Goal: Use online tool/utility: Utilize a website feature to perform a specific function

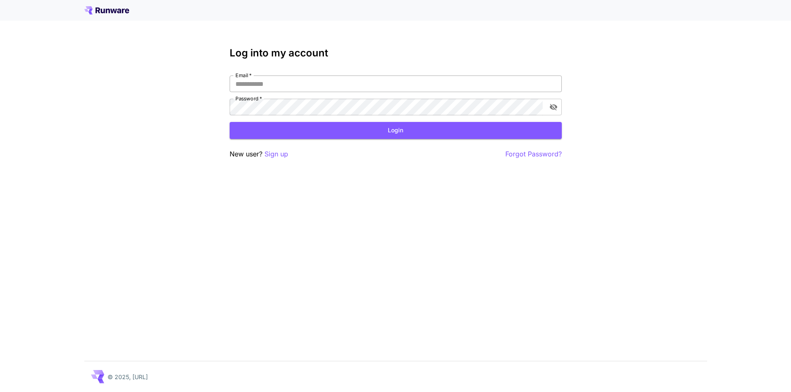
click at [388, 81] on input "Email   *" at bounding box center [395, 84] width 332 height 17
click at [387, 81] on input "Email   *" at bounding box center [395, 84] width 332 height 17
click at [262, 98] on div "Email   * Email   * Password   * Password   *" at bounding box center [395, 96] width 332 height 40
click at [297, 82] on input "Email   *" at bounding box center [395, 84] width 332 height 17
type input "**********"
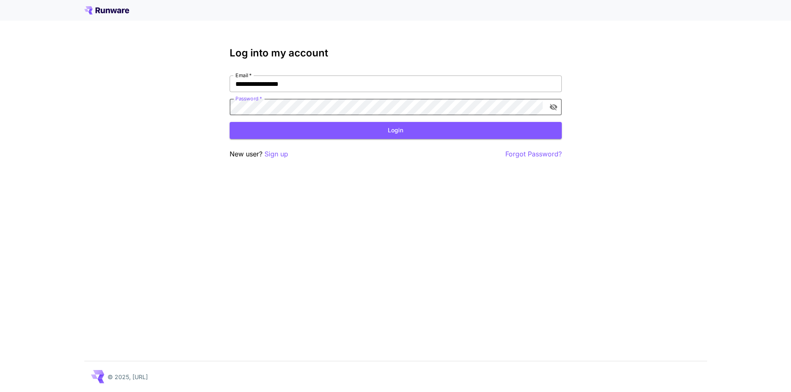
click button "Login" at bounding box center [395, 130] width 332 height 17
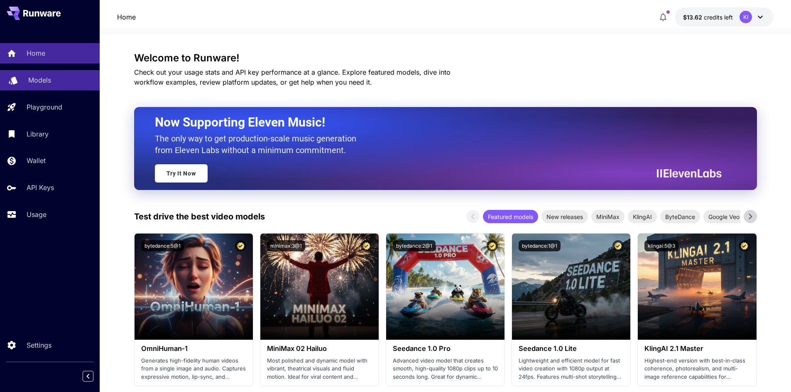
click at [56, 83] on div "Models" at bounding box center [60, 80] width 65 height 10
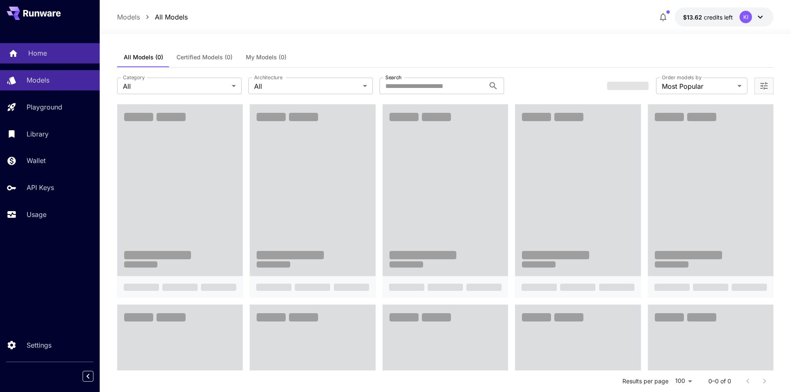
click at [56, 53] on div "Home" at bounding box center [60, 53] width 65 height 10
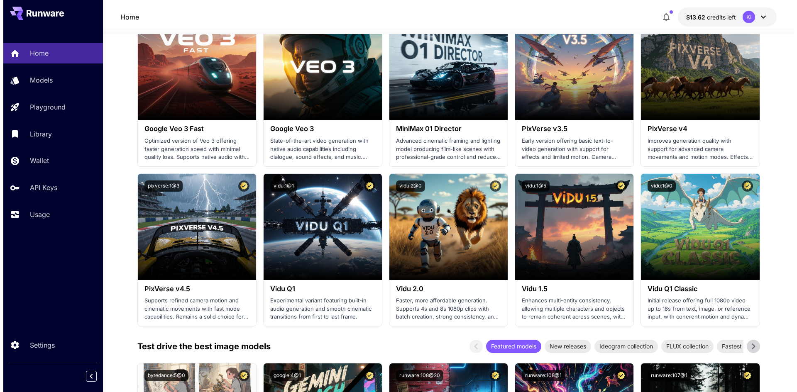
scroll to position [747, 0]
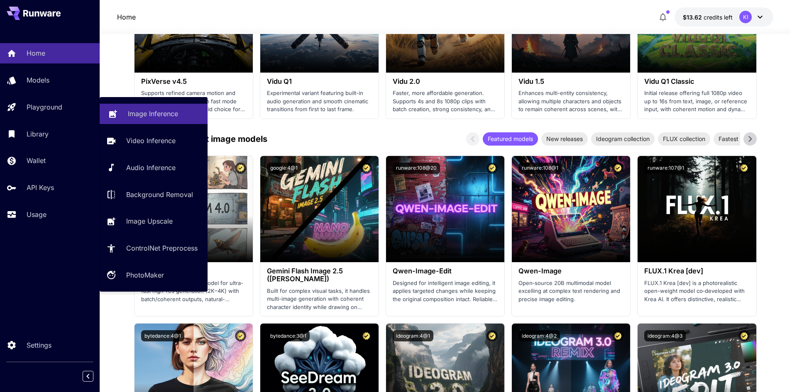
click at [156, 109] on p "Image Inference" at bounding box center [153, 114] width 50 height 10
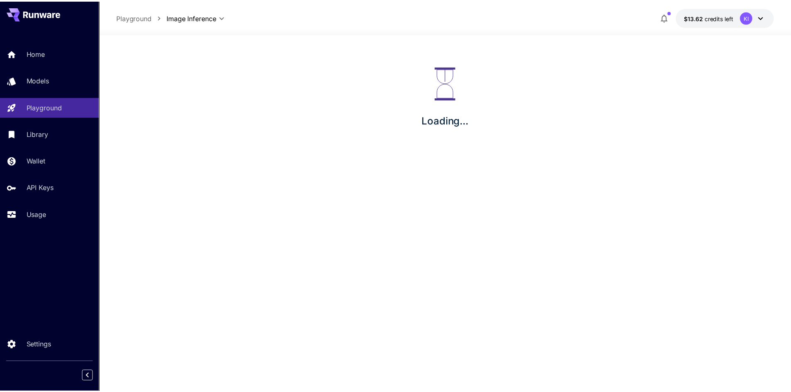
scroll to position [3, 0]
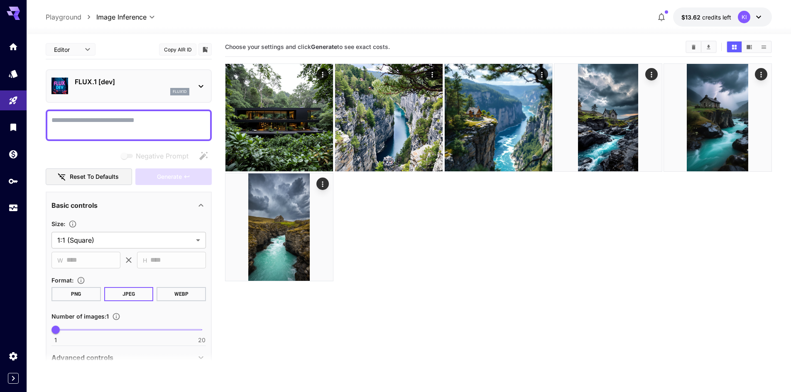
click at [132, 88] on div "FLUX.1 [dev] flux1d" at bounding box center [132, 86] width 115 height 19
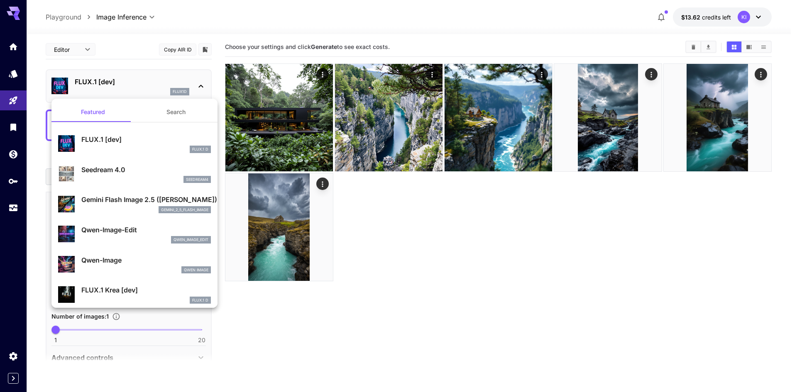
click at [112, 214] on div "Gemini Flash Image 2.5 ([PERSON_NAME]) gemini_2_5_flash_image" at bounding box center [134, 203] width 153 height 25
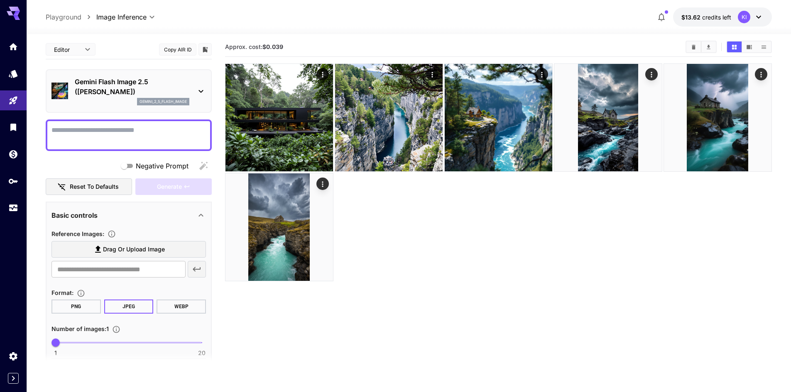
click at [169, 123] on div at bounding box center [129, 136] width 166 height 32
click at [148, 137] on textarea "Negative Prompt" at bounding box center [128, 135] width 154 height 20
paste textarea "**********"
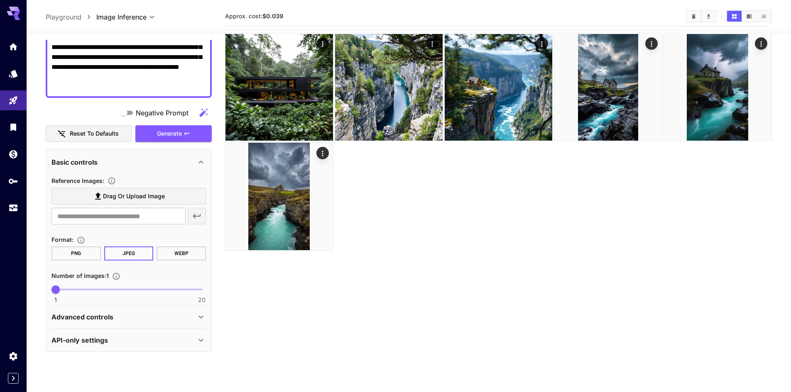
scroll to position [69, 0]
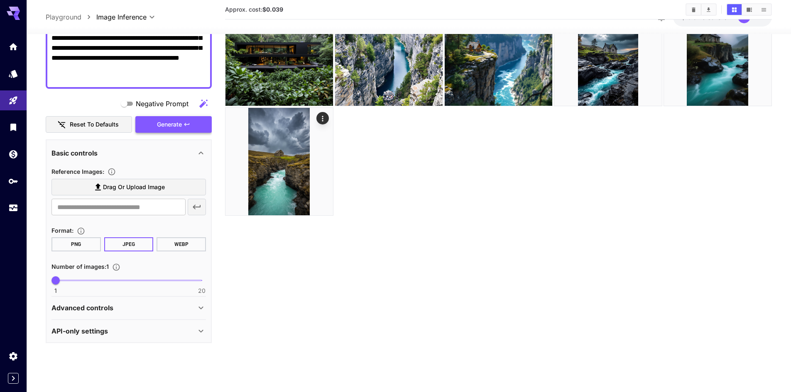
click at [199, 121] on button "Generate" at bounding box center [173, 124] width 76 height 17
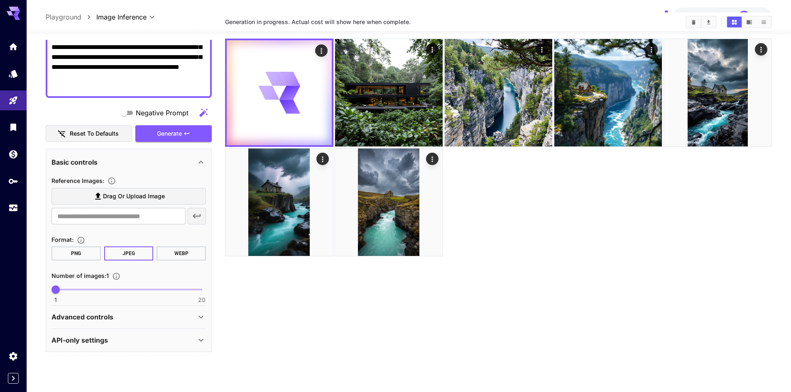
scroll to position [0, 0]
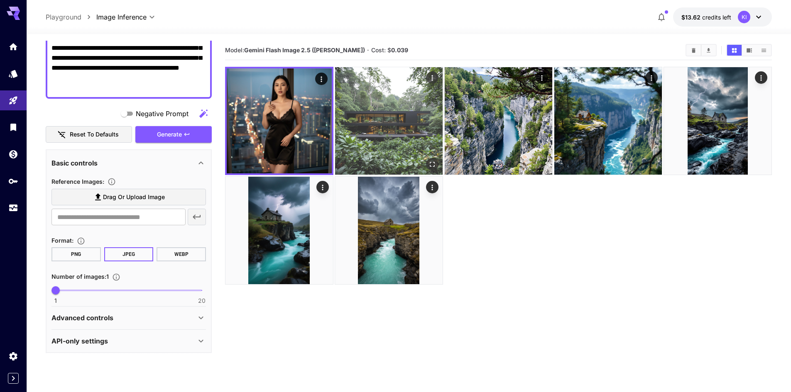
click at [408, 138] on img at bounding box center [388, 120] width 107 height 107
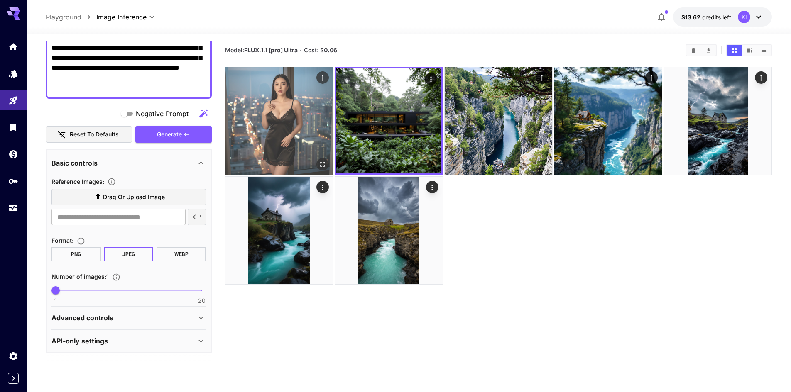
click at [266, 139] on img at bounding box center [278, 120] width 107 height 107
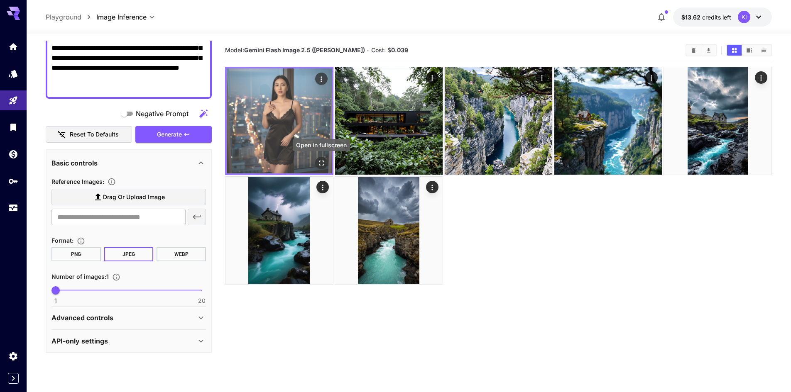
click at [319, 163] on icon "Open in fullscreen" at bounding box center [321, 163] width 8 height 8
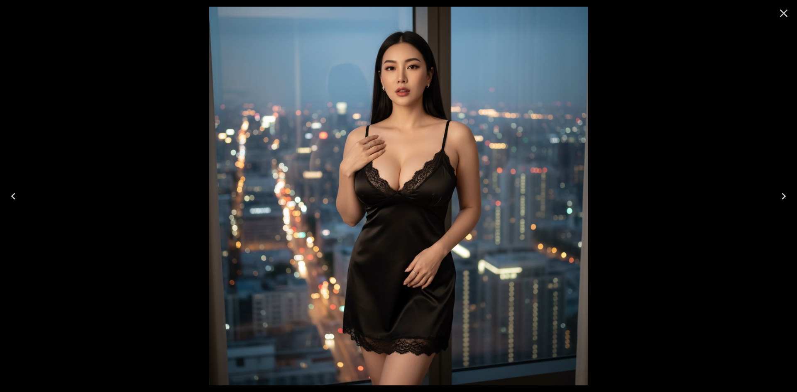
click at [781, 15] on icon "Close" at bounding box center [783, 13] width 13 height 13
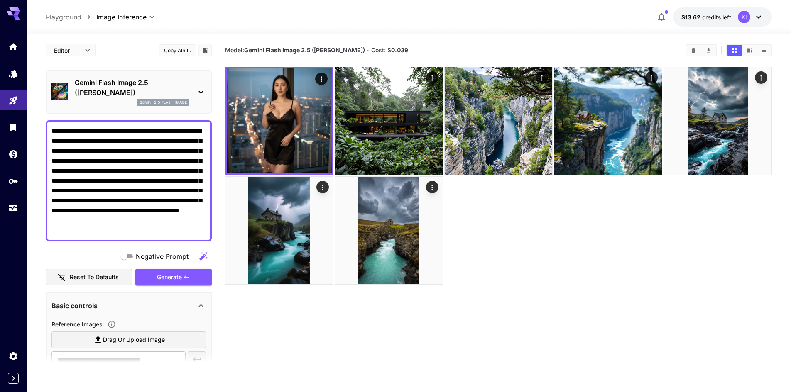
click at [170, 188] on textarea "**********" at bounding box center [128, 181] width 154 height 110
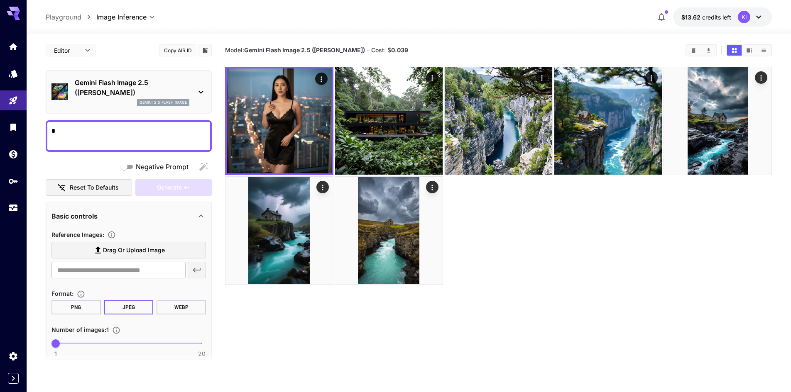
paste textarea "**********"
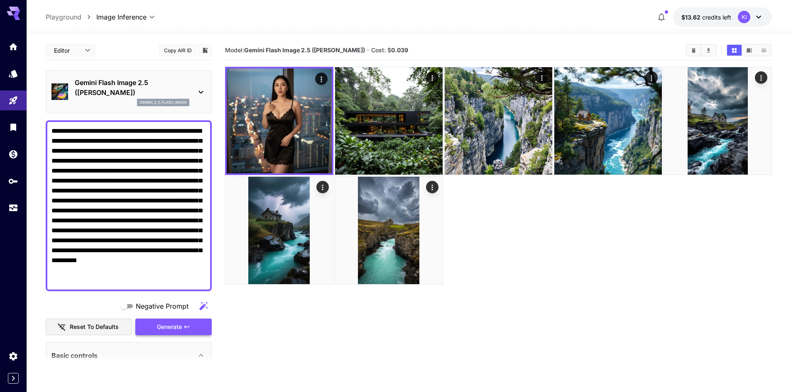
type textarea "**********"
click at [182, 325] on span "Generate" at bounding box center [169, 327] width 25 height 10
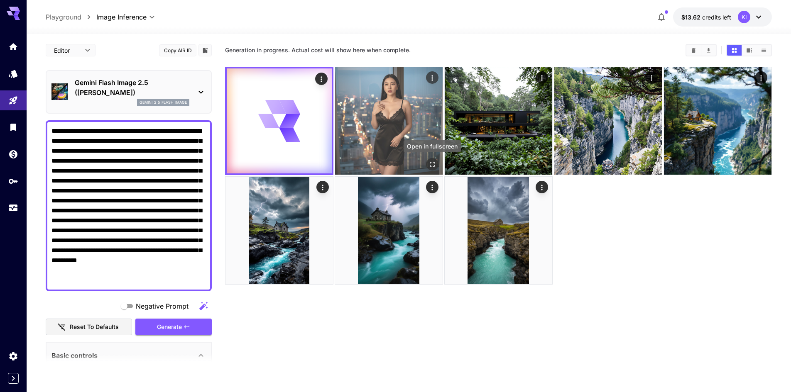
click at [434, 163] on icon "Open in fullscreen" at bounding box center [431, 164] width 5 height 5
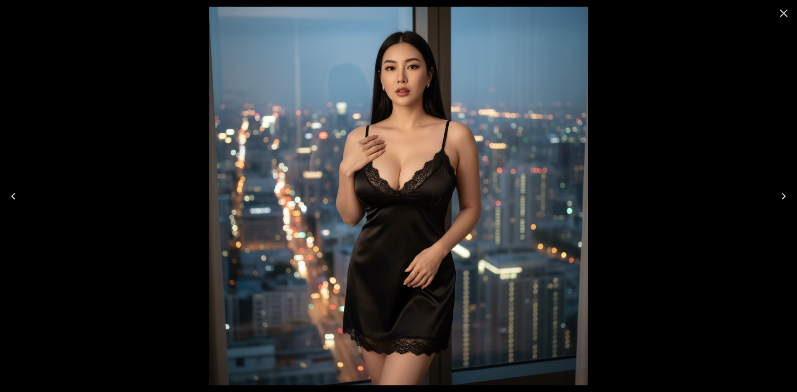
click at [783, 17] on icon "Close" at bounding box center [783, 13] width 13 height 13
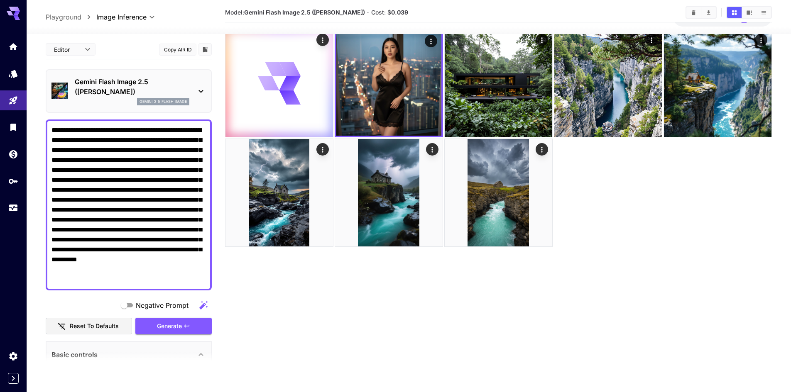
scroll to position [69, 0]
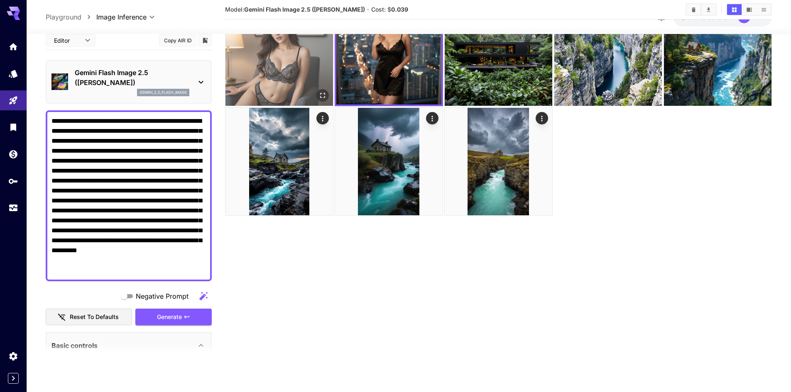
click at [296, 75] on img at bounding box center [278, 51] width 107 height 107
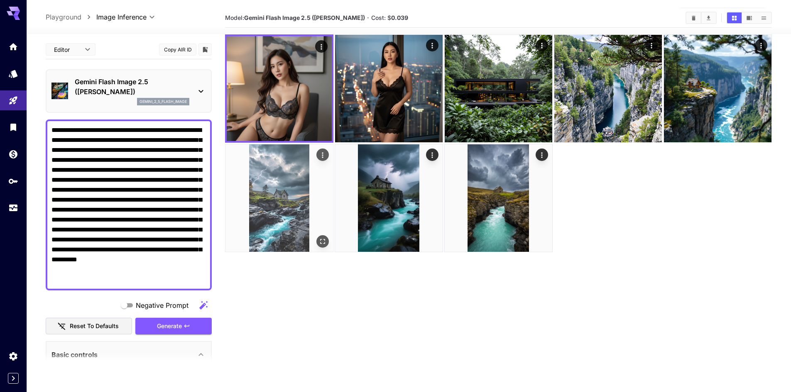
scroll to position [0, 0]
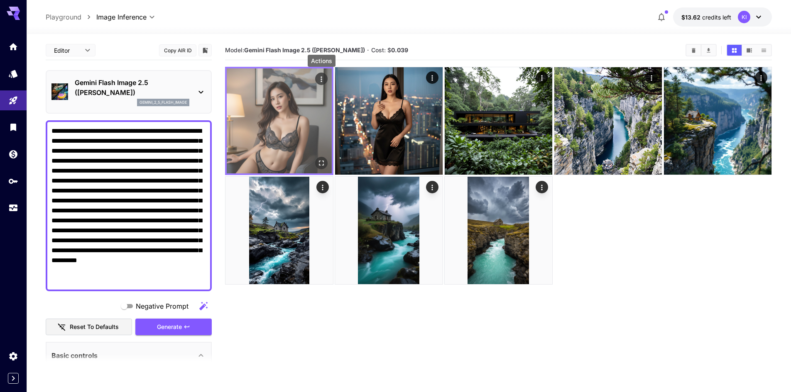
click at [325, 81] on button "Actions" at bounding box center [321, 79] width 12 height 12
click at [321, 82] on icon "Actions" at bounding box center [320, 78] width 1 height 5
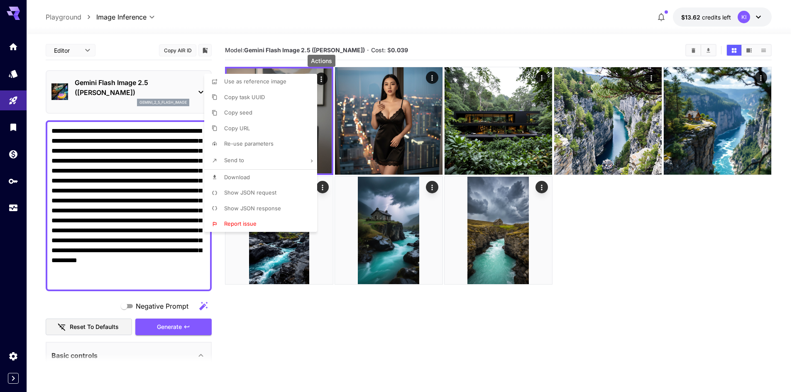
click at [265, 209] on span "Show JSON response" at bounding box center [252, 208] width 57 height 7
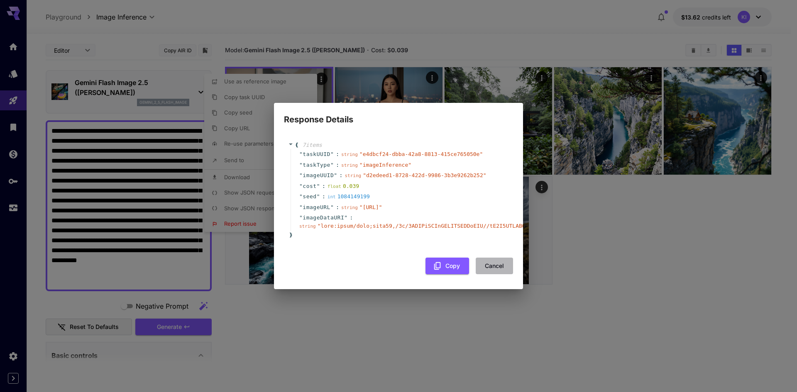
click at [508, 267] on button "Cancel" at bounding box center [494, 266] width 37 height 17
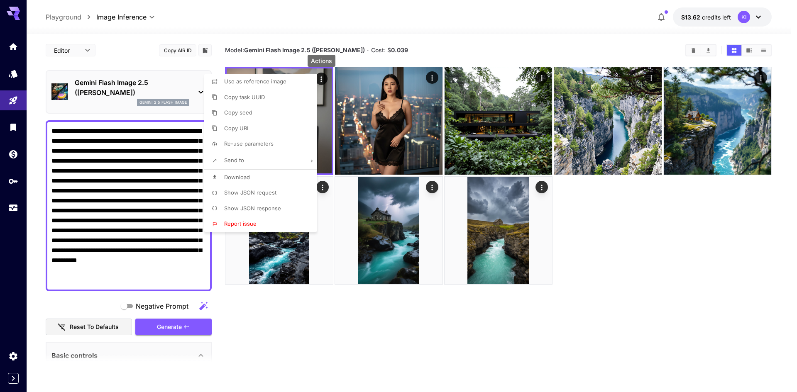
click at [504, 137] on div at bounding box center [398, 196] width 797 height 392
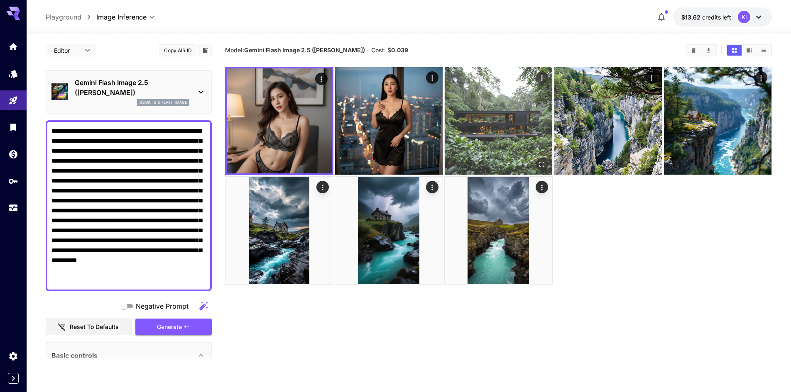
click at [498, 113] on img at bounding box center [497, 120] width 107 height 107
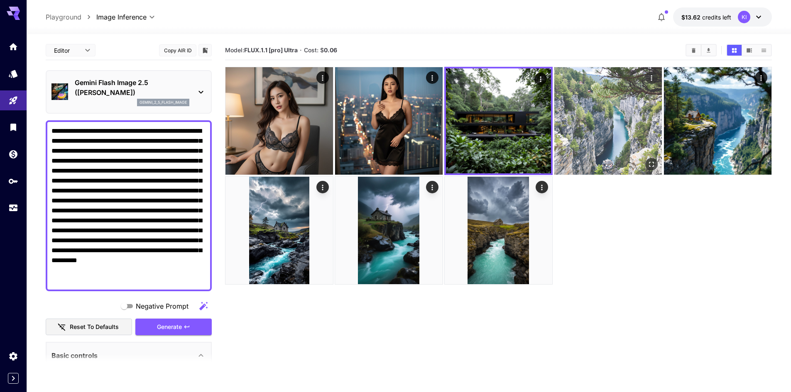
click at [594, 135] on img at bounding box center [607, 120] width 107 height 107
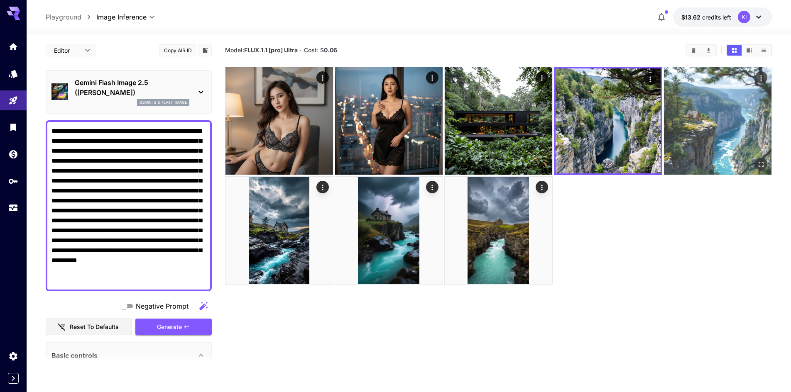
click at [697, 135] on img at bounding box center [717, 120] width 107 height 107
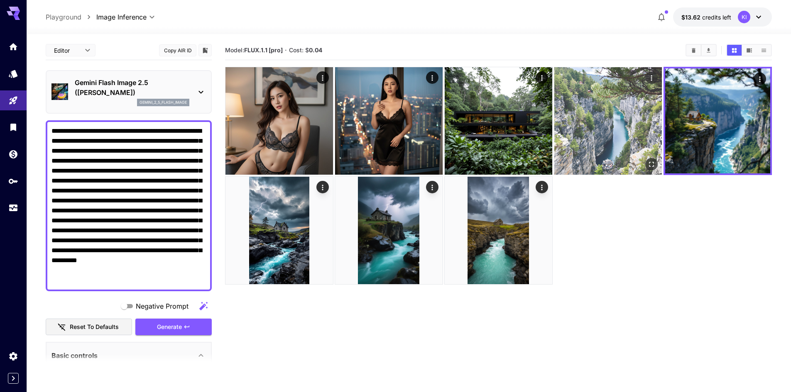
click at [574, 144] on img at bounding box center [607, 120] width 107 height 107
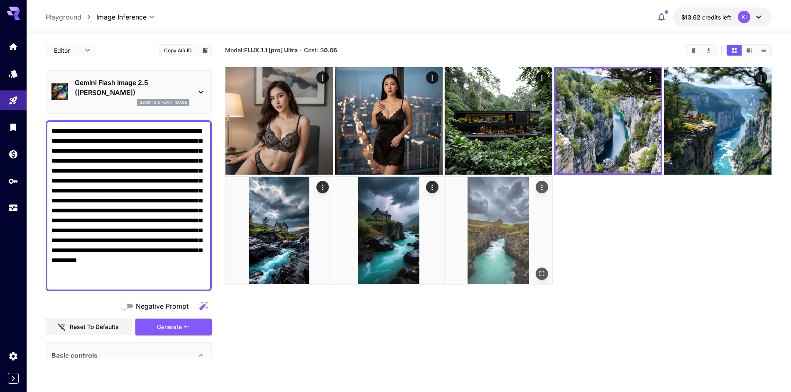
click at [472, 232] on img at bounding box center [497, 230] width 107 height 107
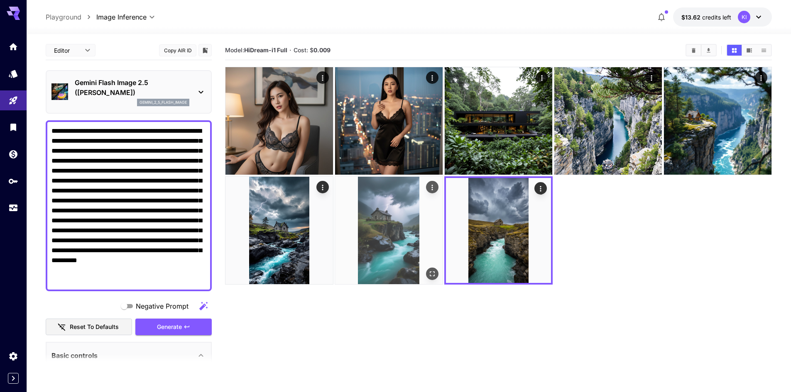
click at [399, 254] on img at bounding box center [388, 230] width 107 height 107
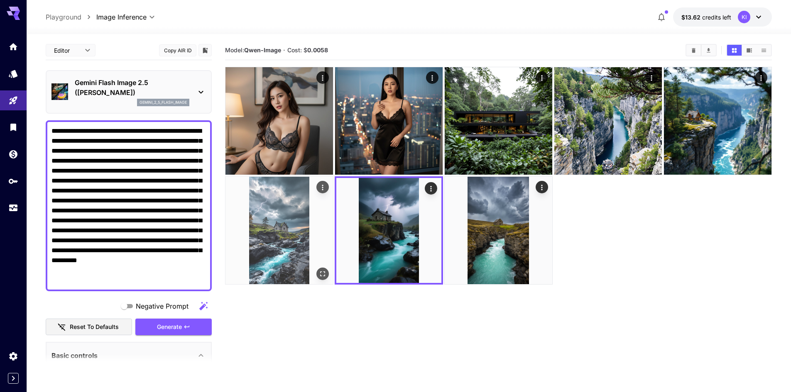
click at [276, 253] on img at bounding box center [278, 230] width 107 height 107
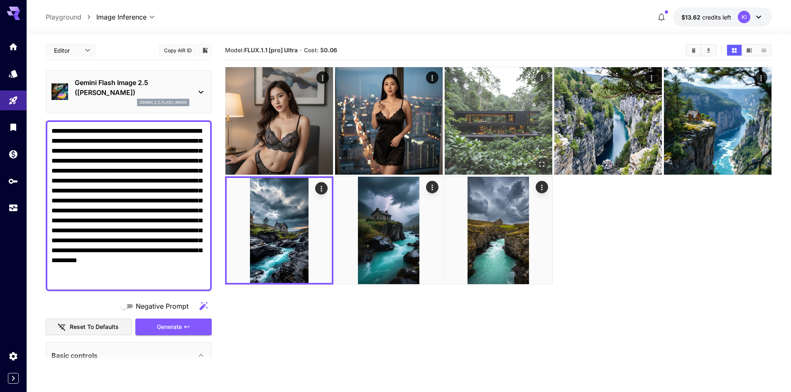
click at [477, 100] on img at bounding box center [497, 120] width 107 height 107
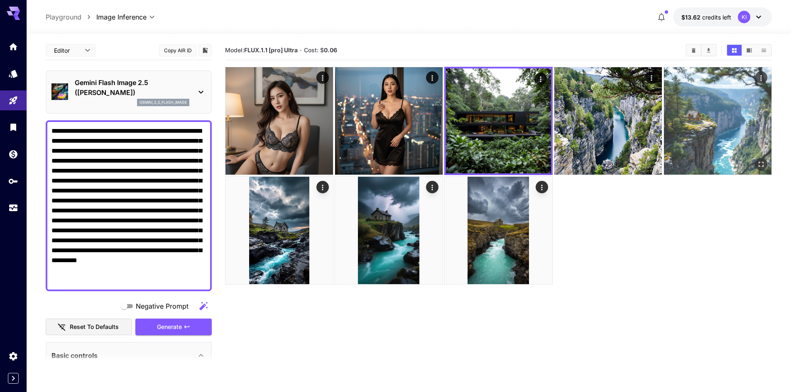
click at [706, 124] on img at bounding box center [717, 120] width 107 height 107
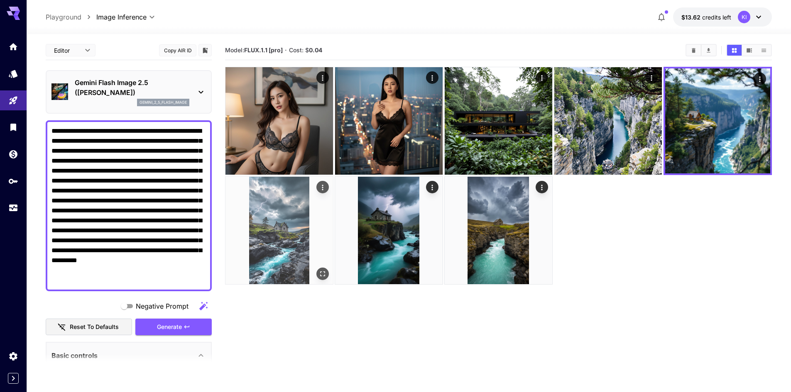
click at [303, 223] on img at bounding box center [278, 230] width 107 height 107
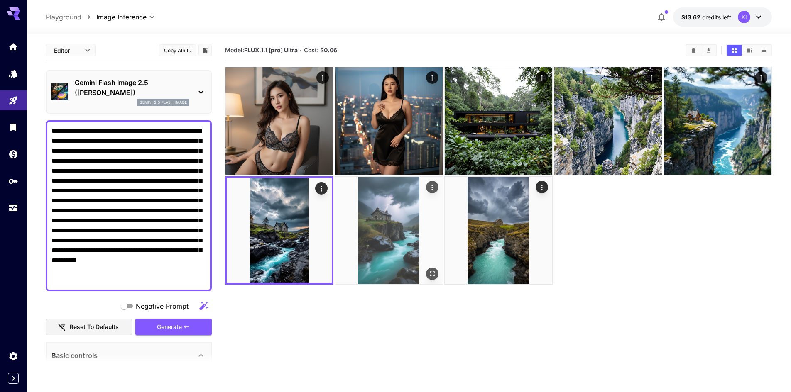
click at [398, 228] on img at bounding box center [388, 230] width 107 height 107
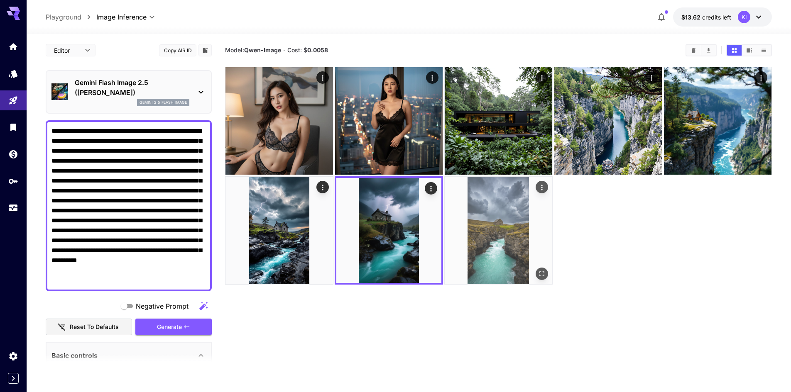
click at [501, 228] on img at bounding box center [497, 230] width 107 height 107
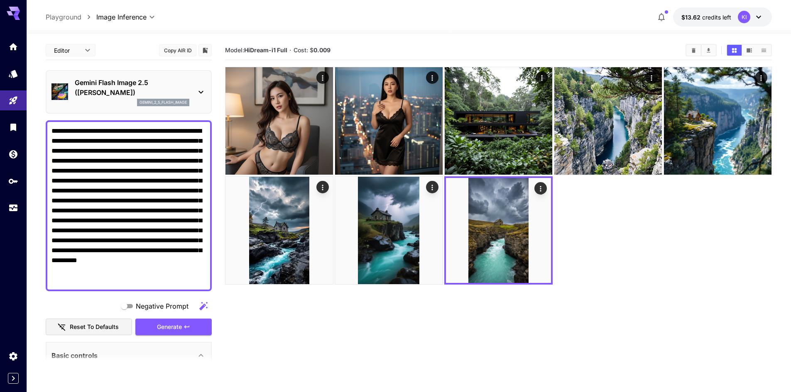
click at [197, 91] on icon at bounding box center [201, 92] width 10 height 10
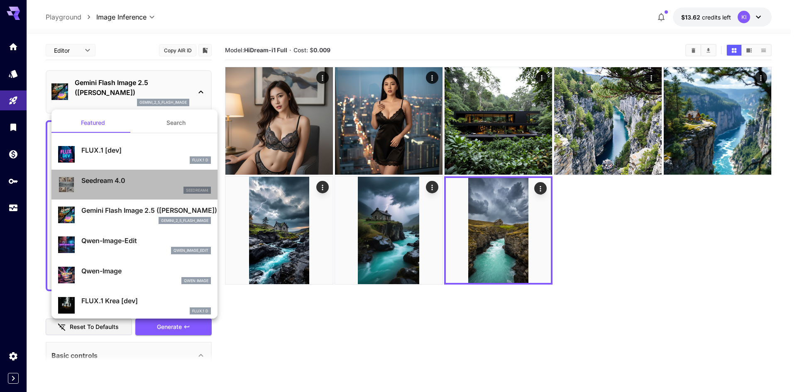
click at [160, 180] on p "Seedream 4.0" at bounding box center [145, 181] width 129 height 10
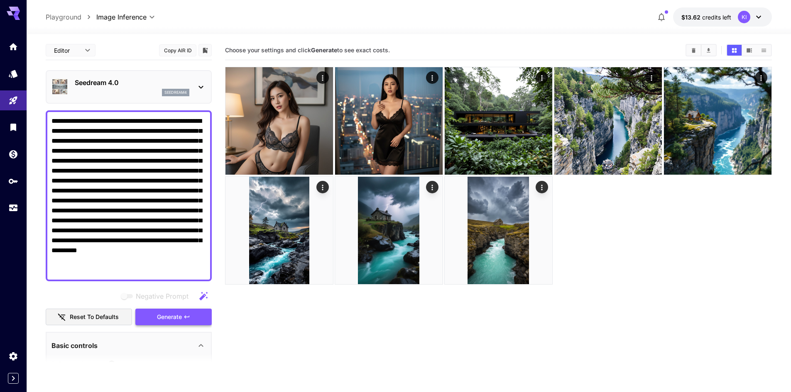
click at [163, 321] on span "Generate" at bounding box center [169, 317] width 25 height 10
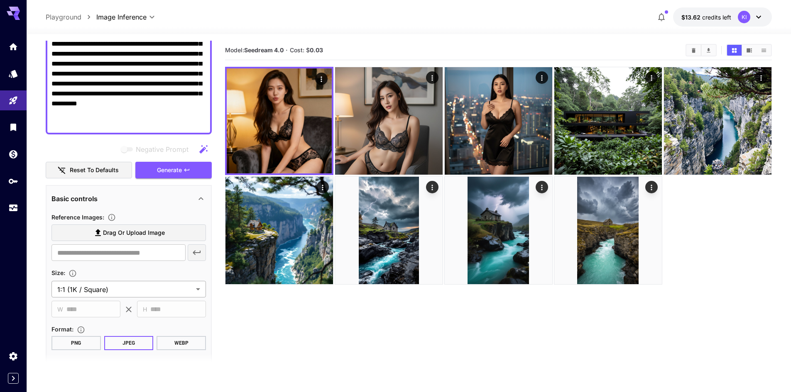
scroll to position [41, 0]
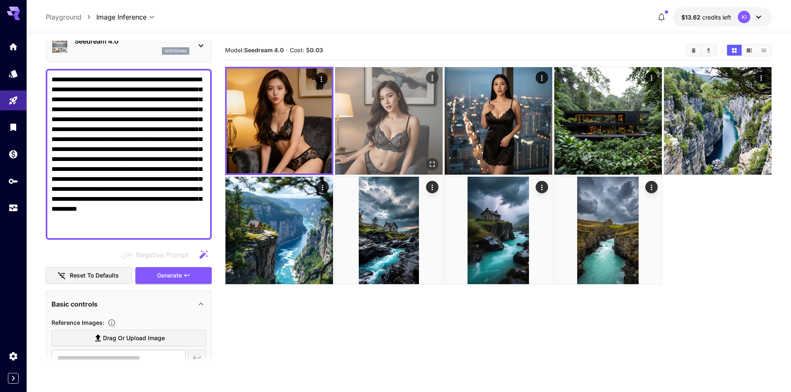
click at [361, 112] on img at bounding box center [388, 120] width 107 height 107
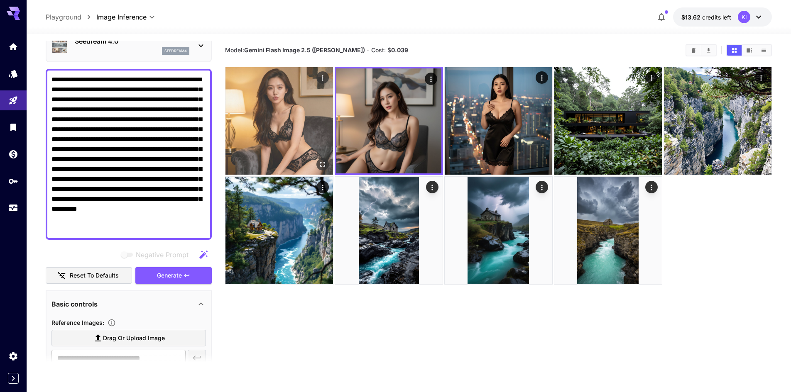
click at [298, 120] on img at bounding box center [278, 120] width 107 height 107
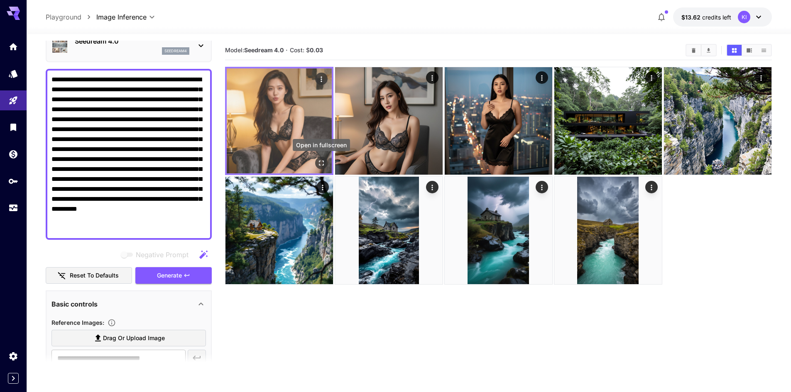
click at [320, 166] on icon "Open in fullscreen" at bounding box center [321, 163] width 8 height 8
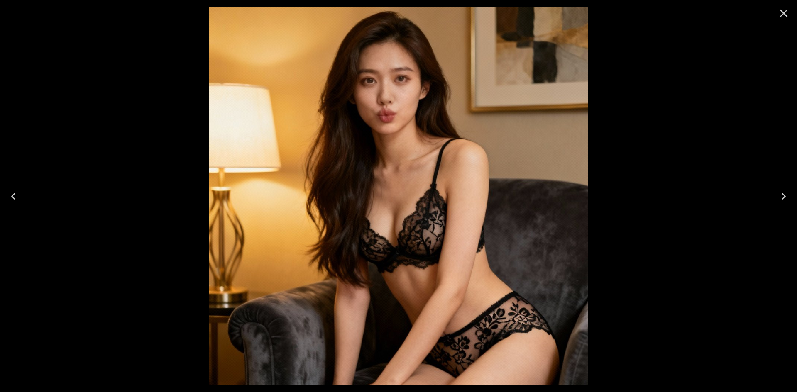
click at [786, 13] on icon "Close" at bounding box center [783, 13] width 13 height 13
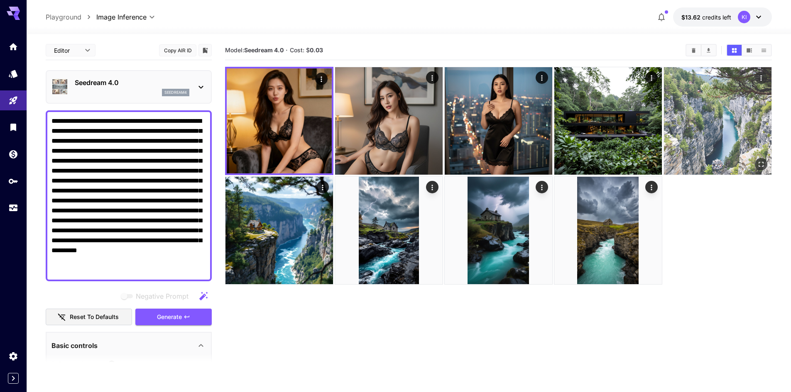
scroll to position [41, 0]
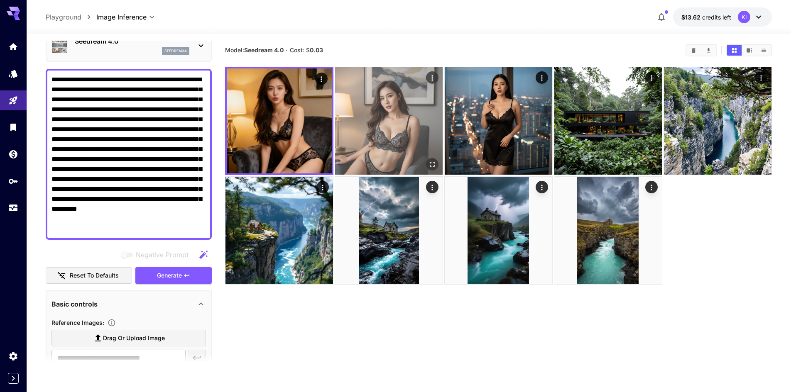
click at [436, 171] on img at bounding box center [388, 120] width 107 height 107
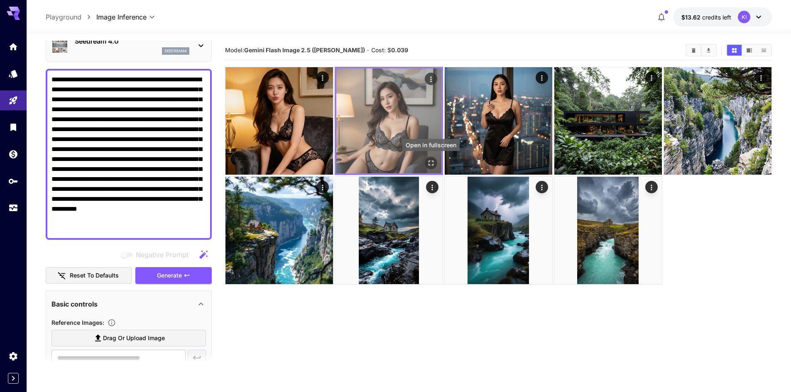
click at [435, 164] on button "Open in fullscreen" at bounding box center [431, 163] width 12 height 12
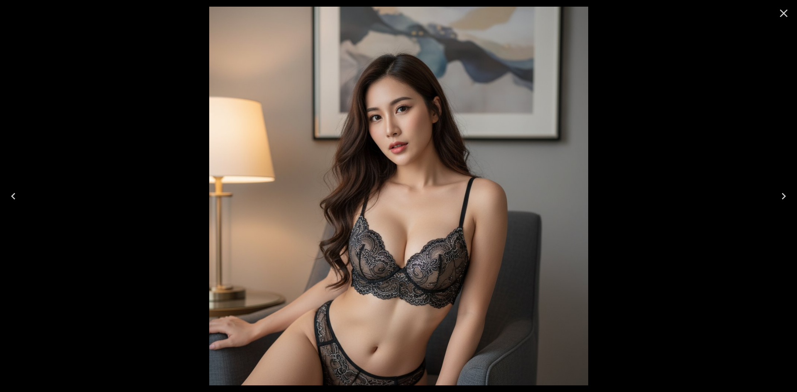
click at [787, 13] on icon "Close" at bounding box center [783, 13] width 13 height 13
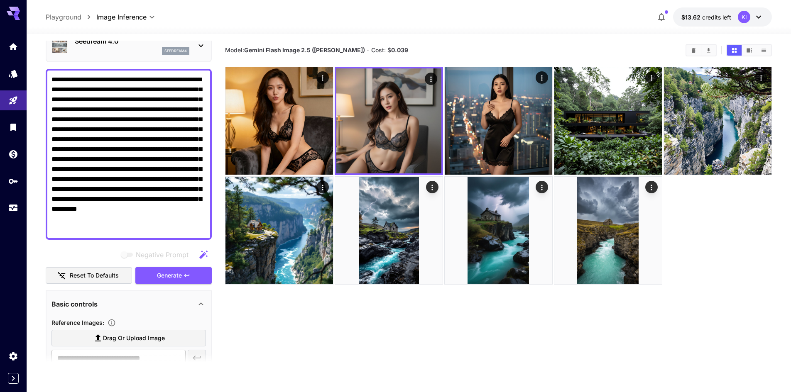
click at [443, 329] on section "Model: Gemini Flash Image 2.5 (Nano Banana) · Cost: $ 0.039" at bounding box center [498, 237] width 547 height 392
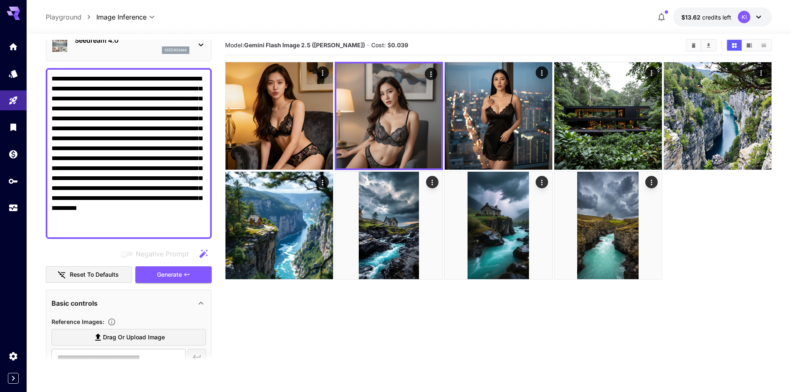
scroll to position [0, 0]
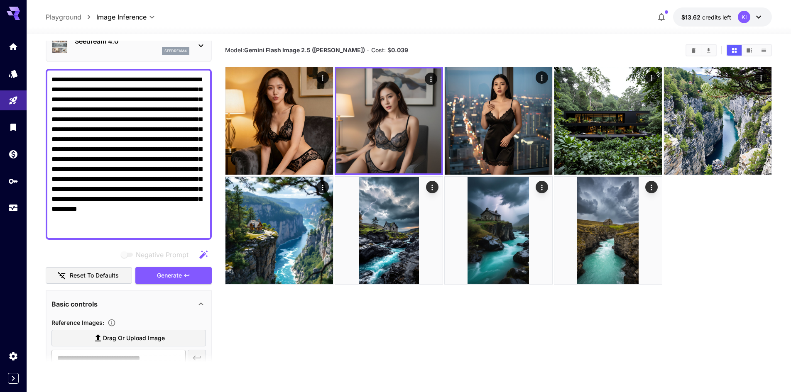
click at [128, 48] on div "Seedream 4.0 seedream4" at bounding box center [132, 45] width 115 height 19
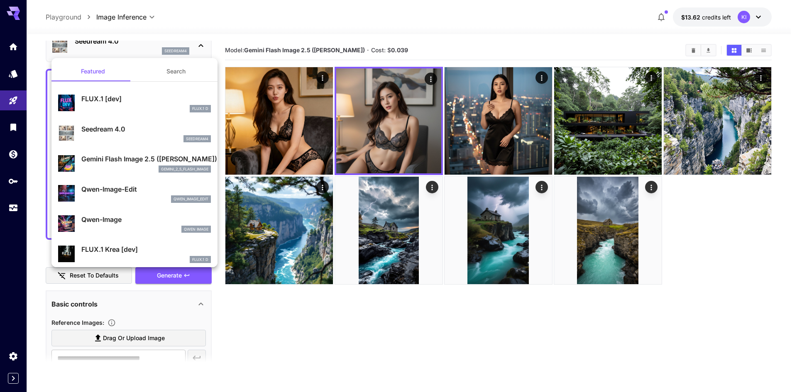
click at [129, 168] on div "gemini_2_5_flash_image" at bounding box center [145, 169] width 129 height 7
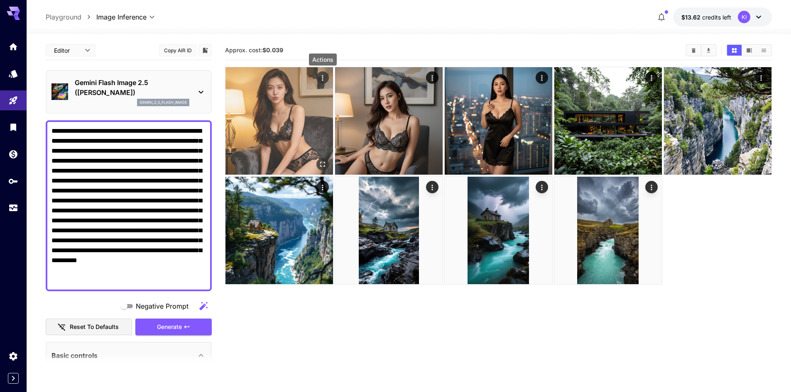
click at [320, 79] on icon "Actions" at bounding box center [322, 78] width 8 height 8
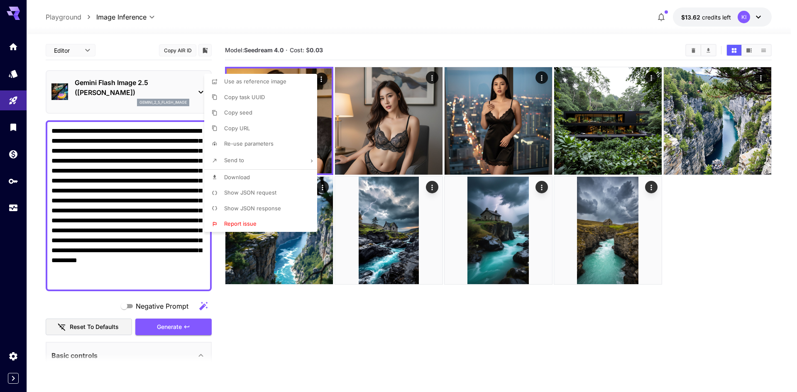
click at [426, 78] on div at bounding box center [398, 196] width 797 height 392
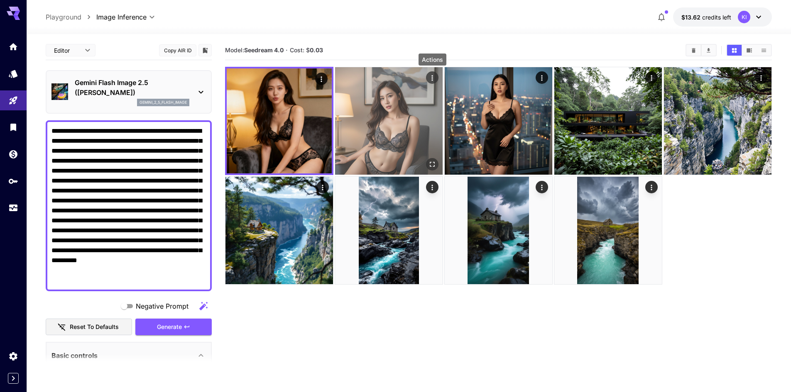
click at [427, 78] on button "Actions" at bounding box center [432, 77] width 12 height 12
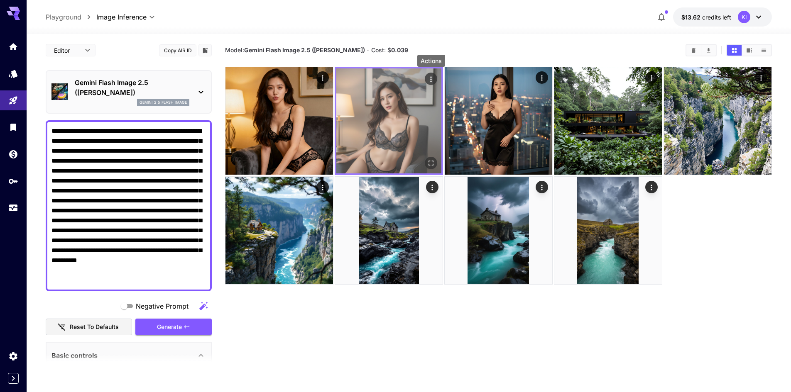
click at [434, 78] on icon "Actions" at bounding box center [431, 79] width 8 height 8
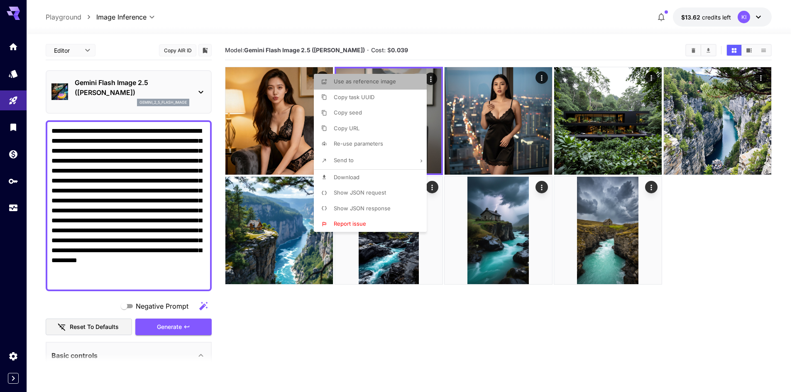
click at [391, 84] on span "Use as reference image" at bounding box center [365, 81] width 62 height 7
click at [691, 264] on div at bounding box center [398, 196] width 797 height 392
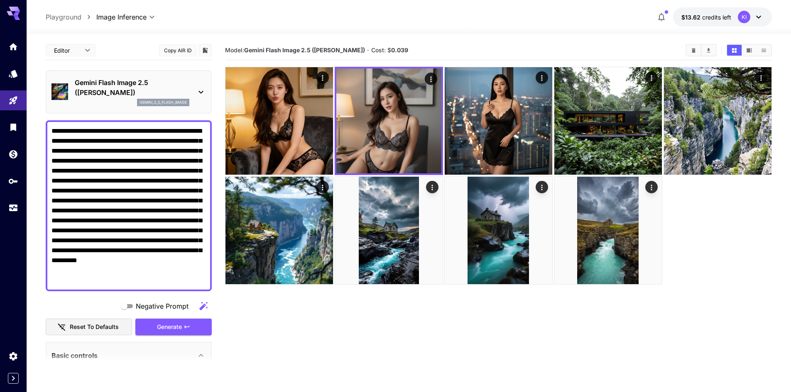
click at [154, 141] on textarea "**********" at bounding box center [128, 205] width 154 height 159
paste textarea
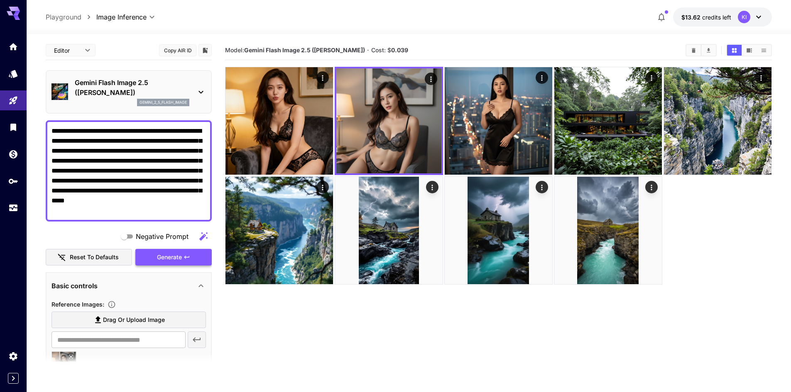
type textarea "**********"
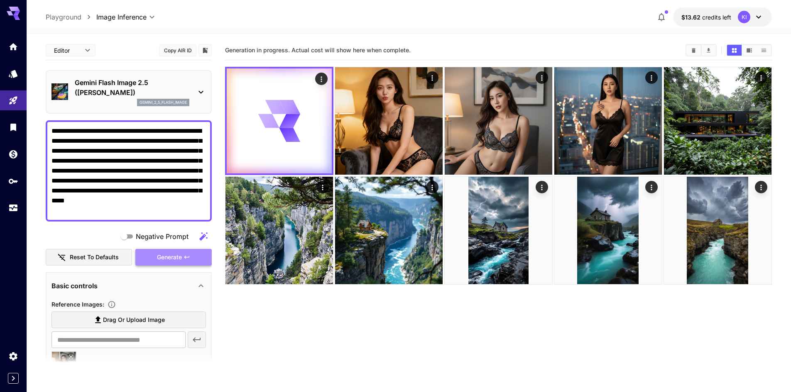
click at [187, 255] on icon "button" at bounding box center [186, 257] width 7 height 7
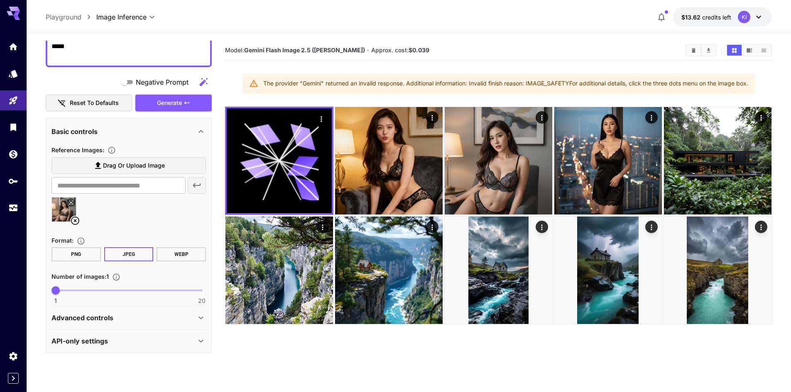
click at [73, 222] on icon at bounding box center [75, 221] width 10 height 10
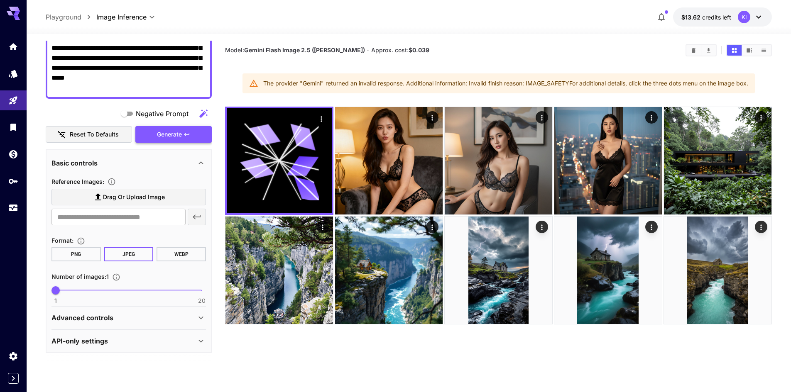
click at [182, 137] on button "Generate" at bounding box center [173, 134] width 76 height 17
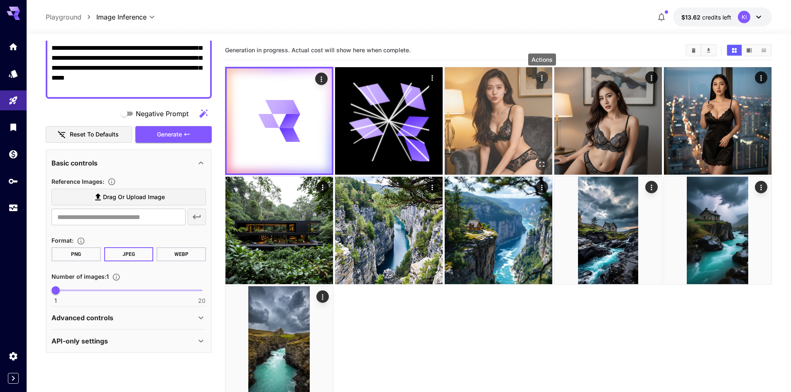
click at [546, 79] on button "Actions" at bounding box center [541, 77] width 12 height 12
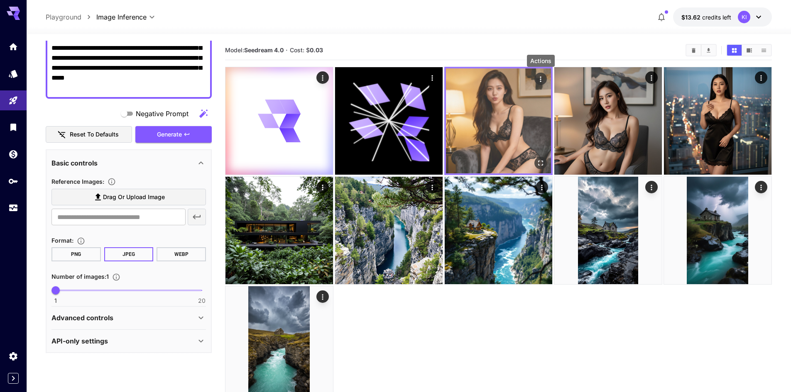
click at [540, 79] on icon "Actions" at bounding box center [539, 78] width 1 height 5
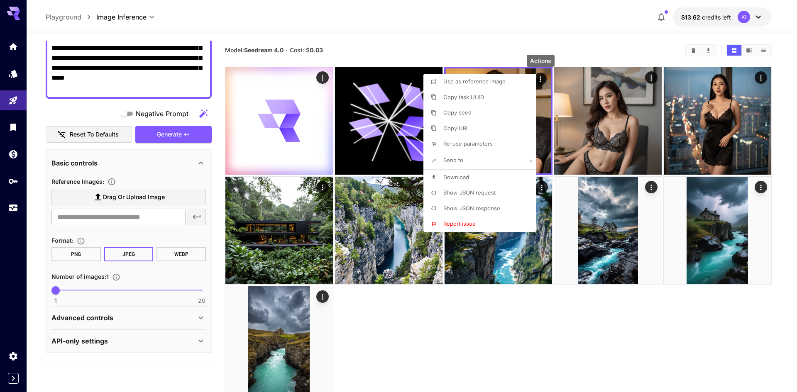
click at [508, 42] on div at bounding box center [398, 196] width 797 height 392
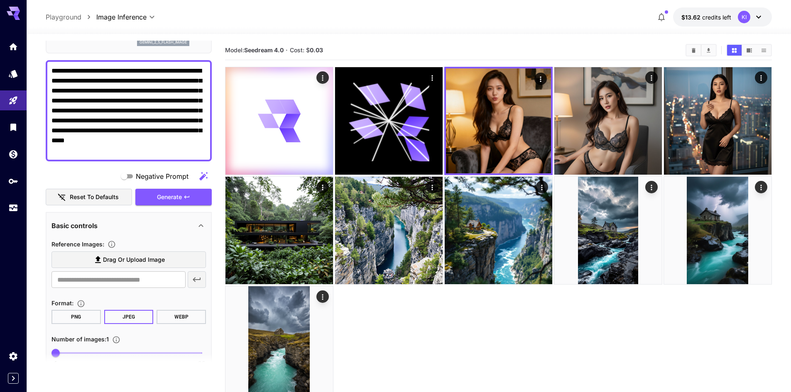
scroll to position [0, 0]
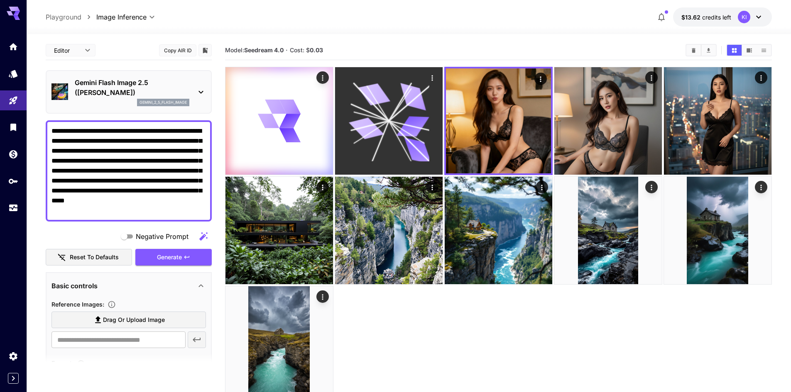
click at [430, 111] on div at bounding box center [388, 120] width 107 height 107
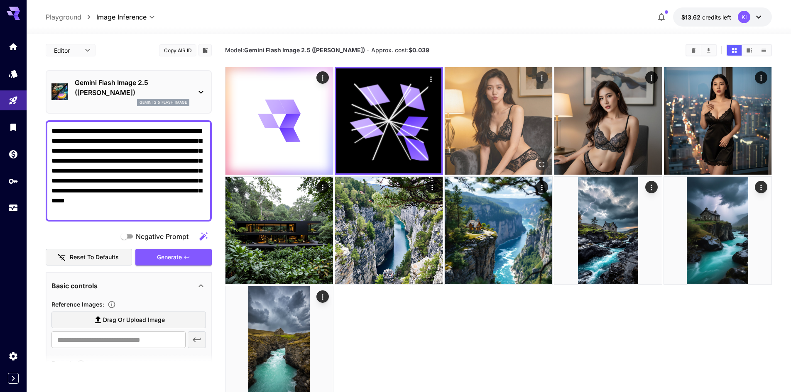
click at [510, 112] on img at bounding box center [497, 120] width 107 height 107
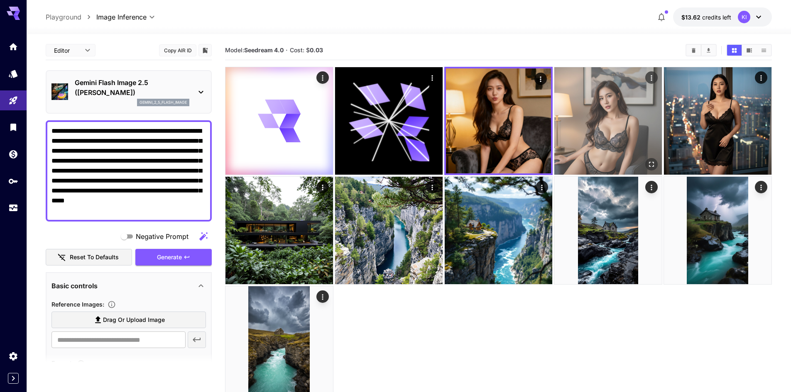
click at [615, 112] on img at bounding box center [607, 120] width 107 height 107
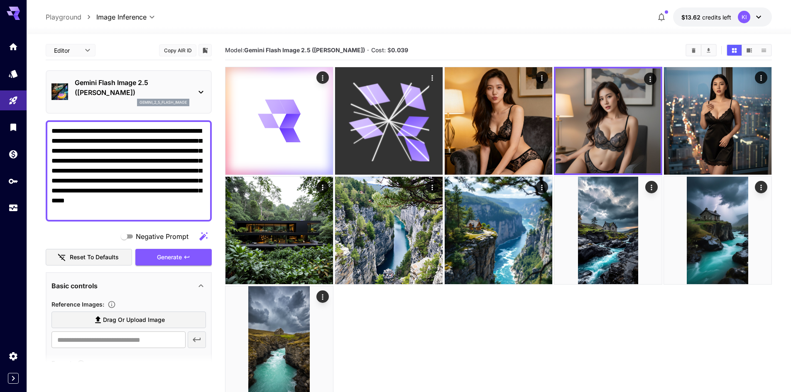
click at [437, 98] on div at bounding box center [388, 120] width 107 height 107
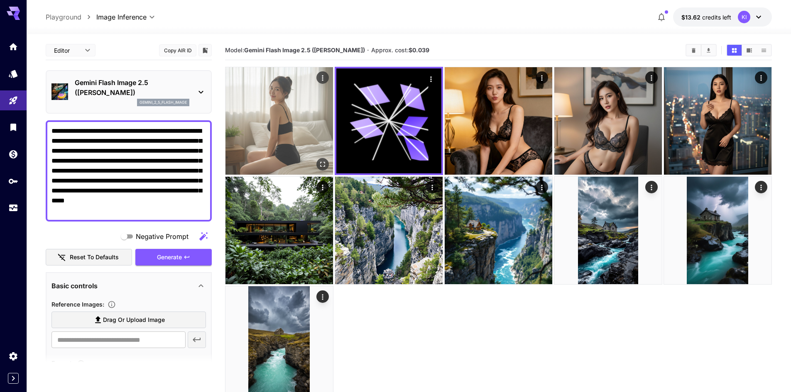
click at [291, 132] on img at bounding box center [278, 120] width 107 height 107
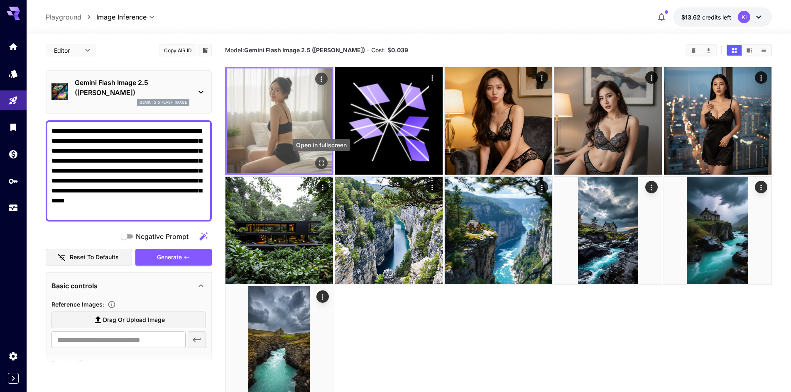
click at [319, 161] on icon "Open in fullscreen" at bounding box center [321, 163] width 5 height 5
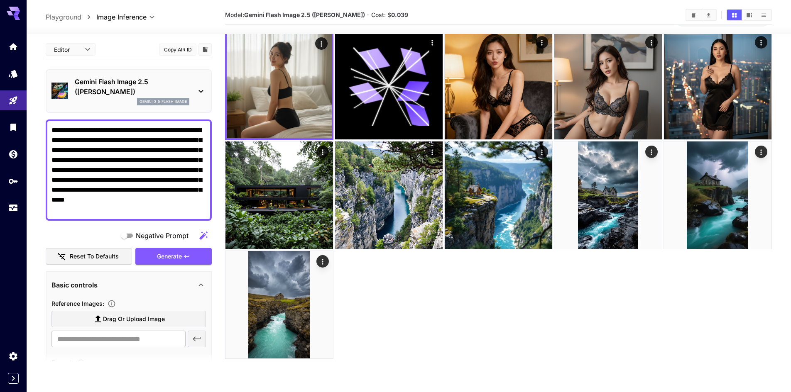
scroll to position [69, 0]
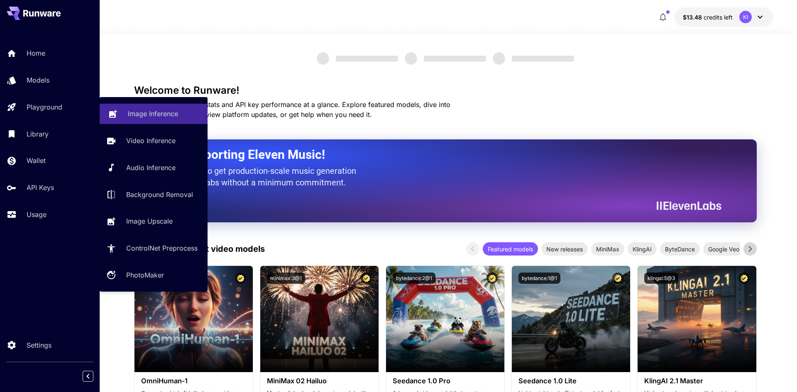
click at [142, 110] on p "Image Inference" at bounding box center [153, 114] width 50 height 10
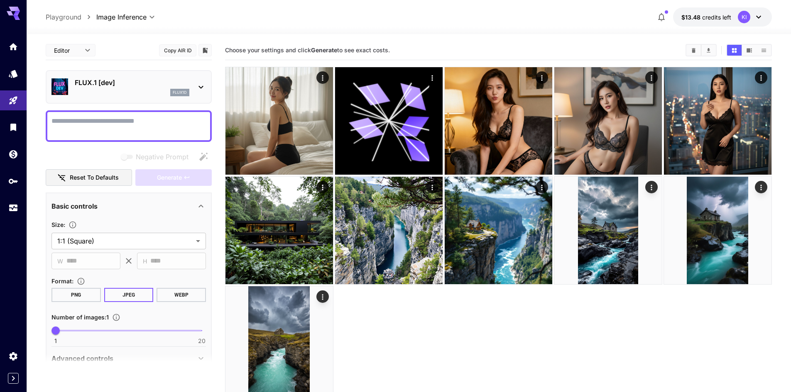
click at [113, 87] on p "FLUX.1 [dev]" at bounding box center [132, 83] width 115 height 10
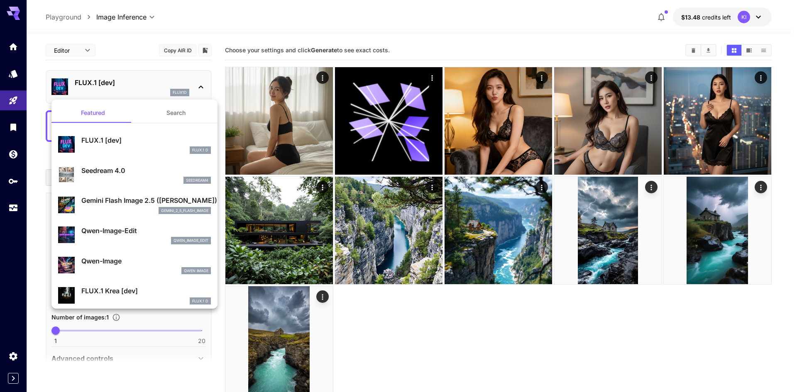
click at [135, 206] on div "Gemini Flash Image 2.5 ([PERSON_NAME]) gemini_2_5_flash_image" at bounding box center [145, 204] width 129 height 19
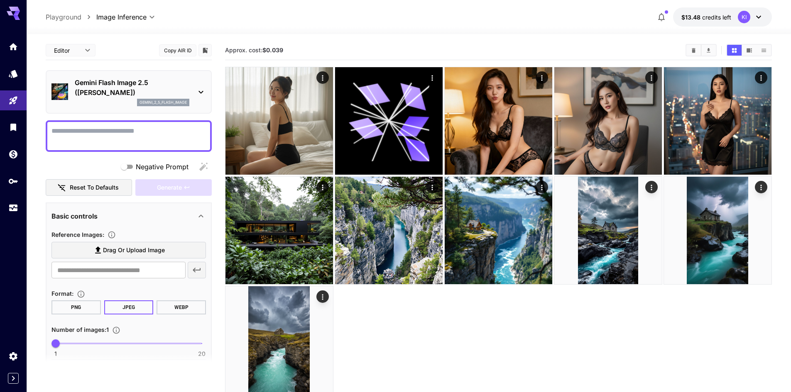
click at [127, 142] on textarea "Negative Prompt" at bounding box center [128, 136] width 154 height 20
paste textarea "**********"
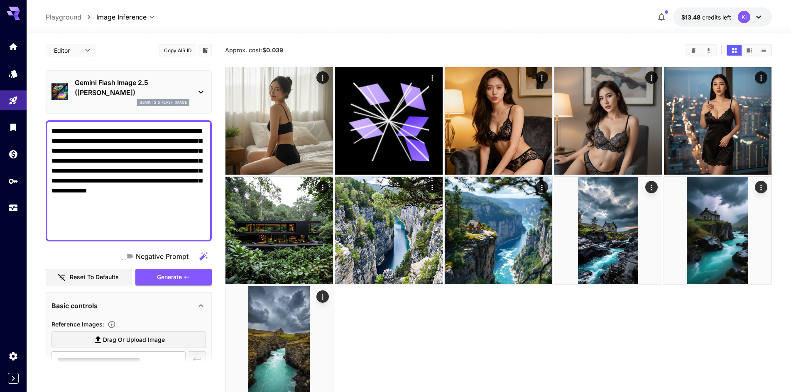
click at [120, 180] on textarea "**********" at bounding box center [128, 181] width 154 height 110
click at [122, 182] on textarea "**********" at bounding box center [128, 181] width 154 height 110
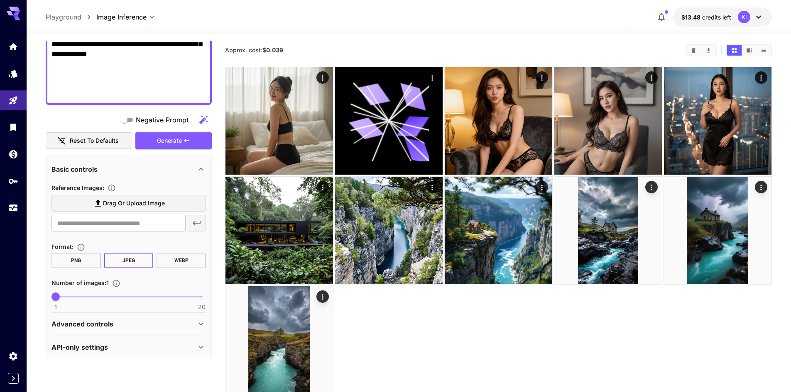
scroll to position [143, 0]
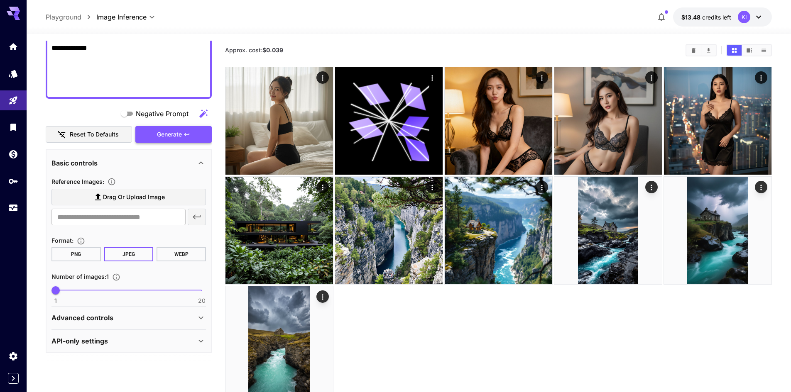
click at [168, 130] on span "Generate" at bounding box center [169, 134] width 25 height 10
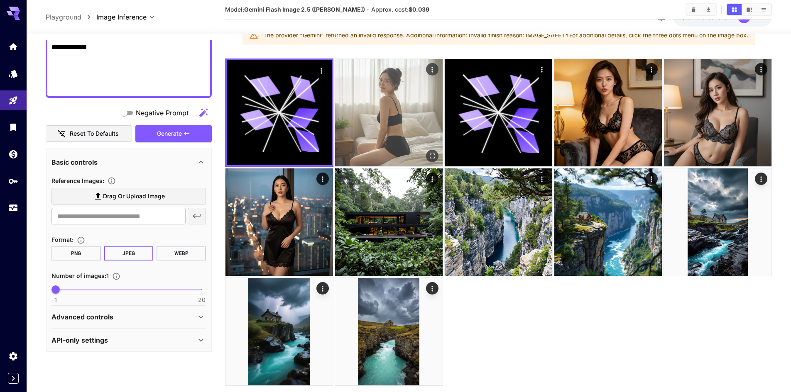
scroll to position [0, 0]
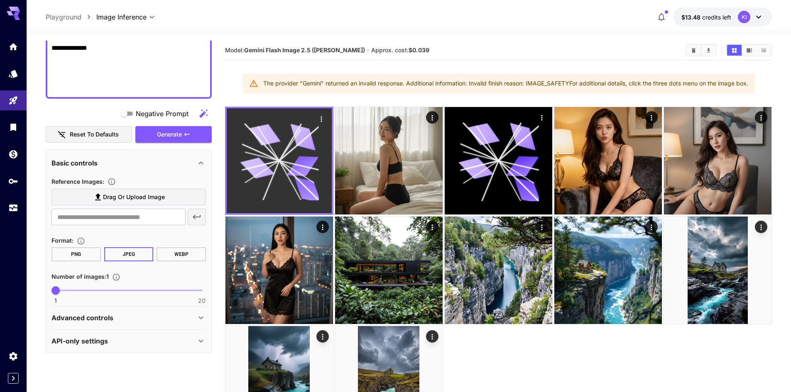
click at [323, 117] on icon "Actions" at bounding box center [321, 119] width 8 height 8
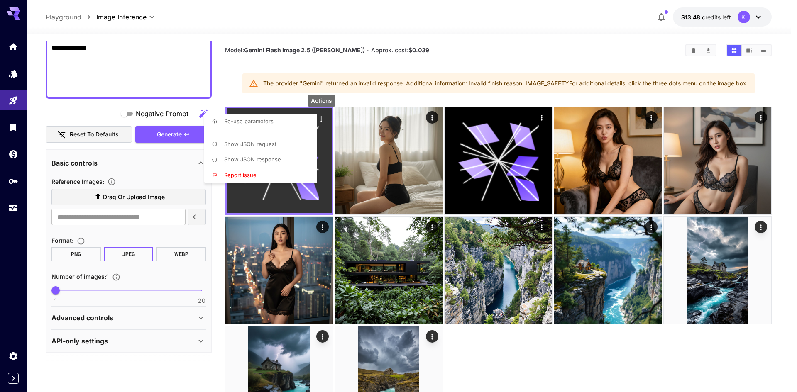
click at [323, 117] on div at bounding box center [398, 196] width 797 height 392
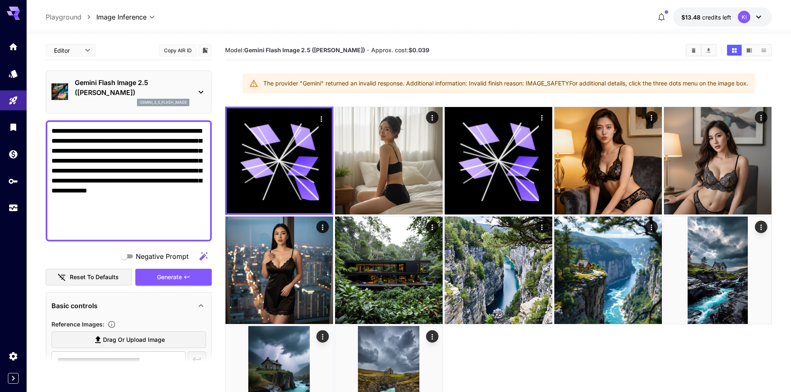
click at [159, 186] on textarea "**********" at bounding box center [128, 181] width 154 height 110
click at [124, 182] on textarea "**********" at bounding box center [128, 181] width 154 height 110
click at [114, 181] on textarea "**********" at bounding box center [128, 181] width 154 height 110
click at [86, 179] on textarea "**********" at bounding box center [128, 181] width 154 height 110
click at [109, 179] on textarea "**********" at bounding box center [128, 181] width 154 height 110
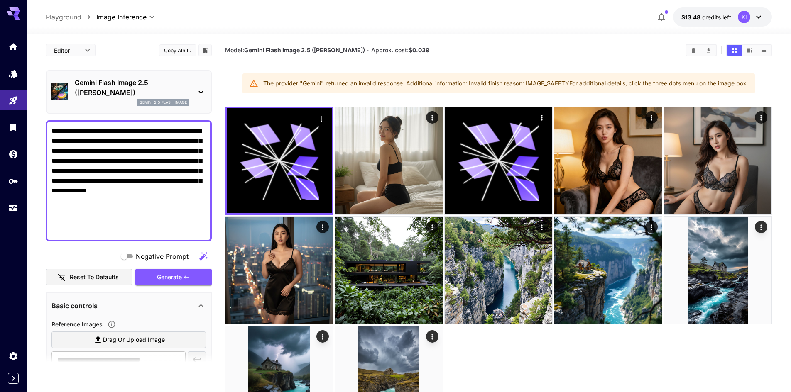
drag, startPoint x: 134, startPoint y: 181, endPoint x: 124, endPoint y: 181, distance: 10.0
click at [134, 181] on textarea "**********" at bounding box center [128, 181] width 154 height 110
click at [125, 181] on textarea "**********" at bounding box center [128, 181] width 154 height 110
type textarea "**********"
click at [157, 271] on button "Generate" at bounding box center [173, 277] width 76 height 17
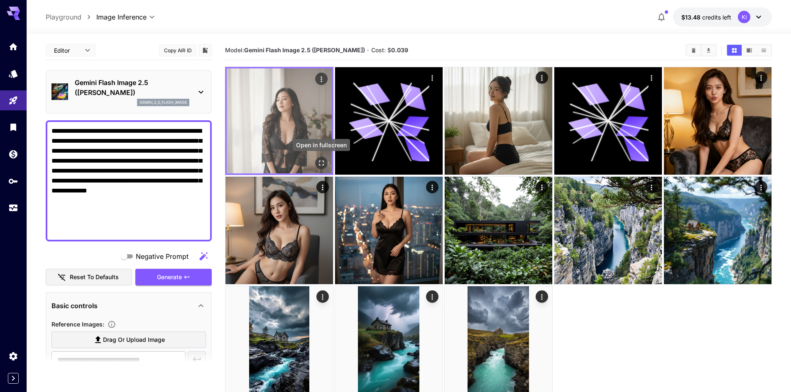
click at [319, 166] on icon "Open in fullscreen" at bounding box center [321, 163] width 8 height 8
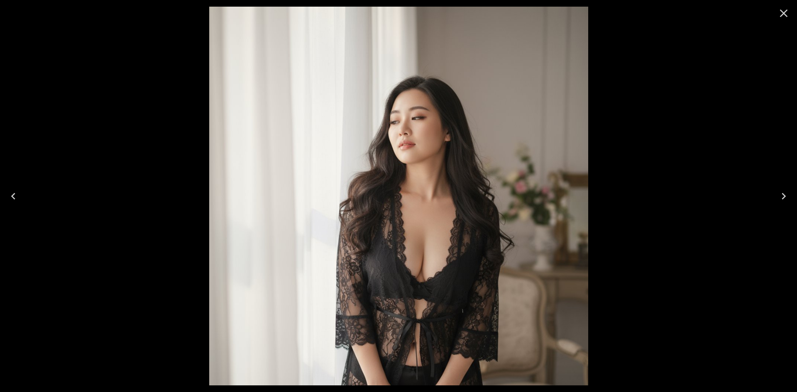
click at [783, 14] on icon "Close" at bounding box center [784, 14] width 8 height 8
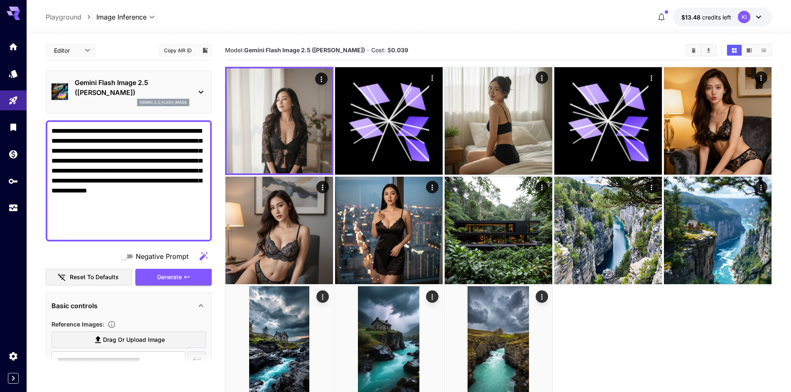
click at [686, 323] on div at bounding box center [498, 230] width 547 height 327
